Goal: Task Accomplishment & Management: Manage account settings

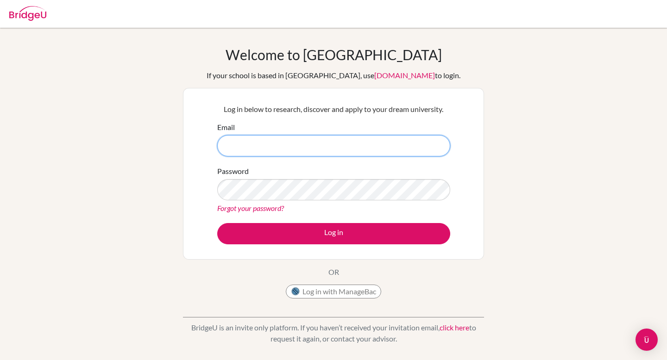
click at [274, 140] on input "Email" at bounding box center [333, 145] width 233 height 21
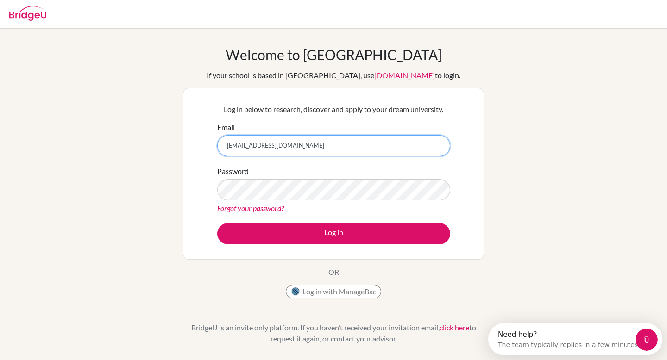
type input "[EMAIL_ADDRESS][DOMAIN_NAME]"
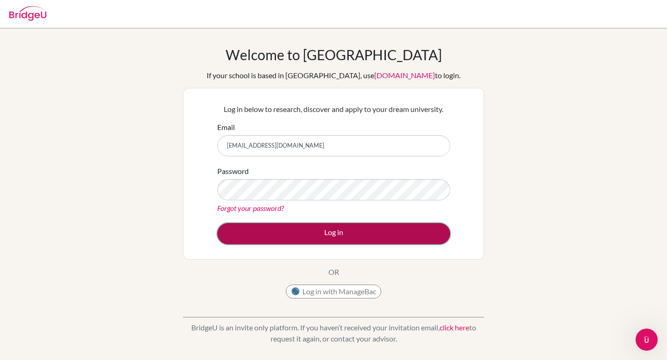
click at [258, 230] on button "Log in" at bounding box center [333, 233] width 233 height 21
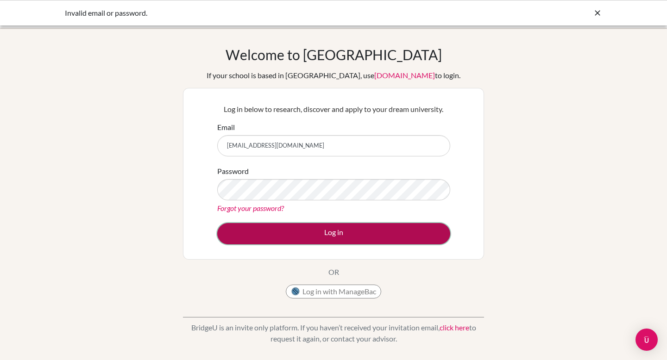
click at [289, 227] on button "Log in" at bounding box center [333, 233] width 233 height 21
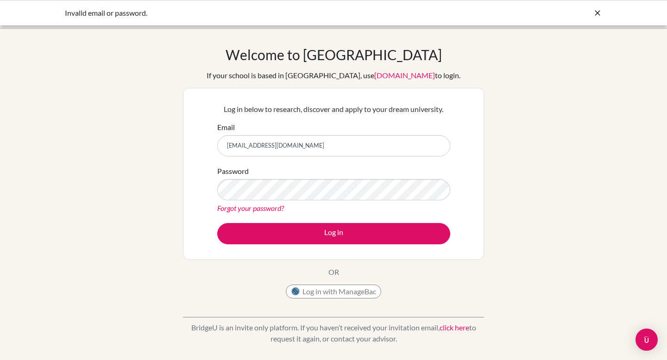
click at [267, 207] on link "Forgot your password?" at bounding box center [250, 208] width 67 height 9
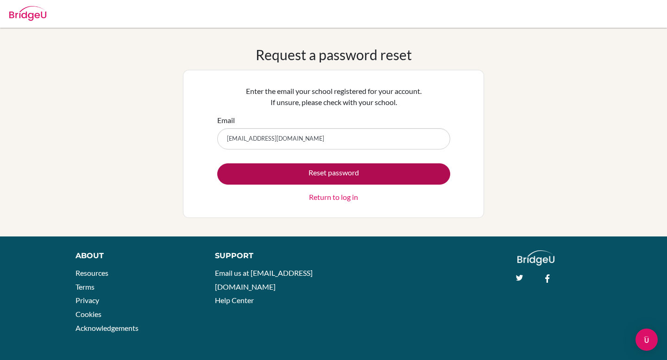
type input "ahmadb.ahmad@student.bbs.edu.kw"
click at [409, 179] on button "Reset password" at bounding box center [333, 174] width 233 height 21
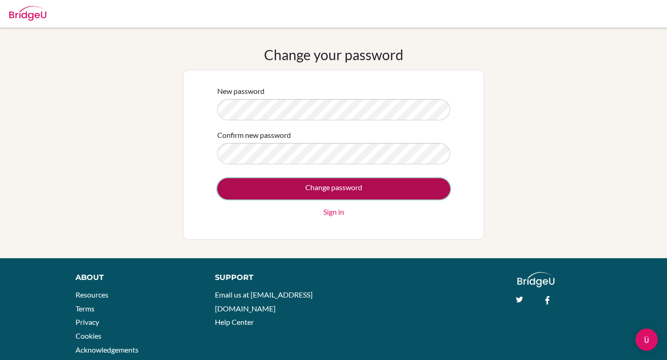
click at [327, 195] on input "Change password" at bounding box center [333, 188] width 233 height 21
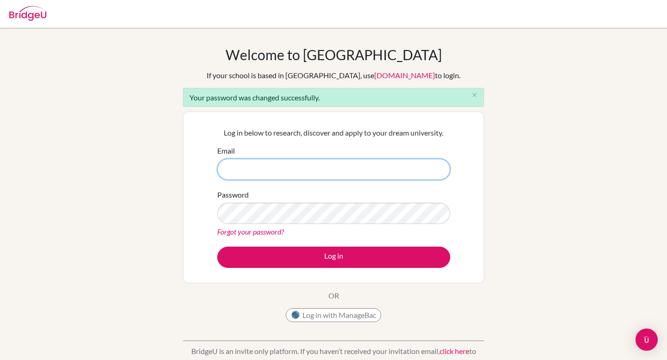
type input "[EMAIL_ADDRESS][DOMAIN_NAME]"
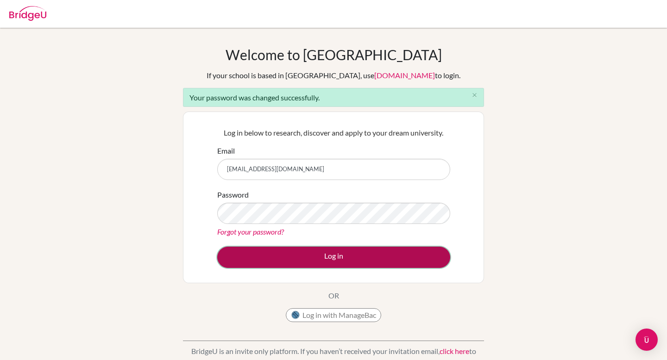
click at [229, 256] on button "Log in" at bounding box center [333, 257] width 233 height 21
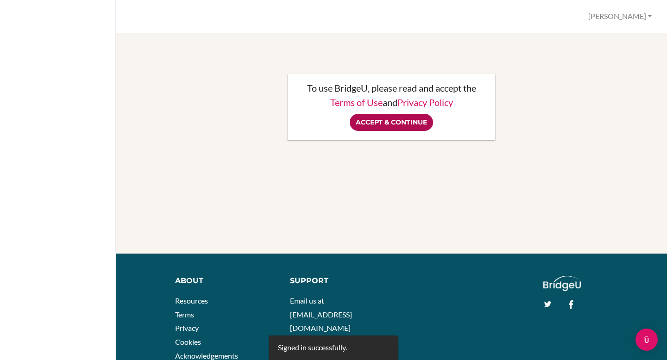
click at [393, 121] on input "Accept & Continue" at bounding box center [391, 122] width 83 height 17
